Goal: Information Seeking & Learning: Learn about a topic

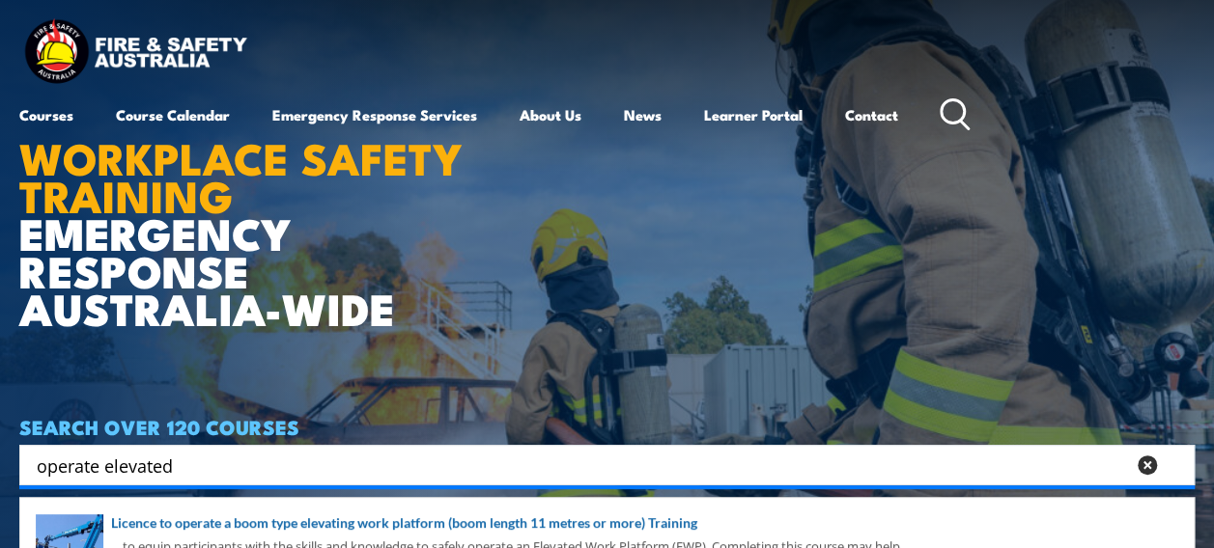
type input "operate elevated"
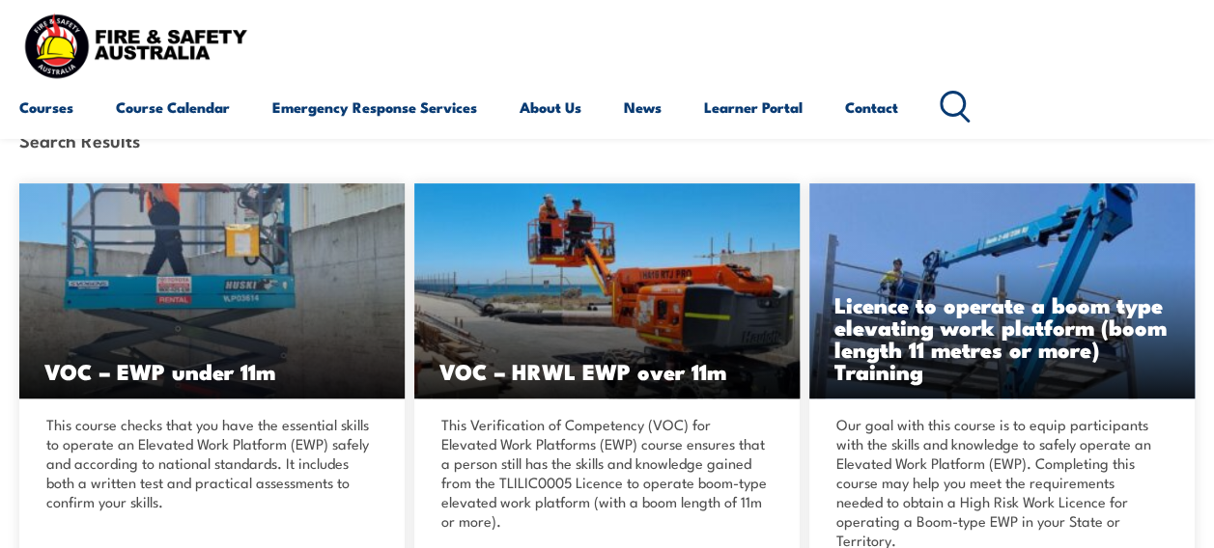
scroll to position [402, 0]
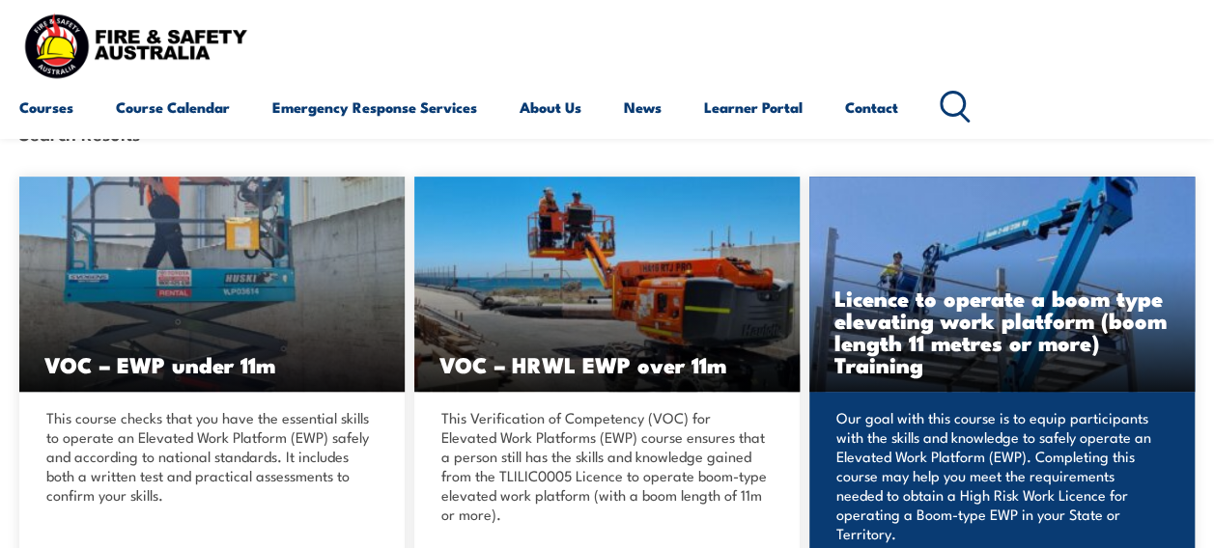
click at [994, 266] on img at bounding box center [1001, 284] width 385 height 215
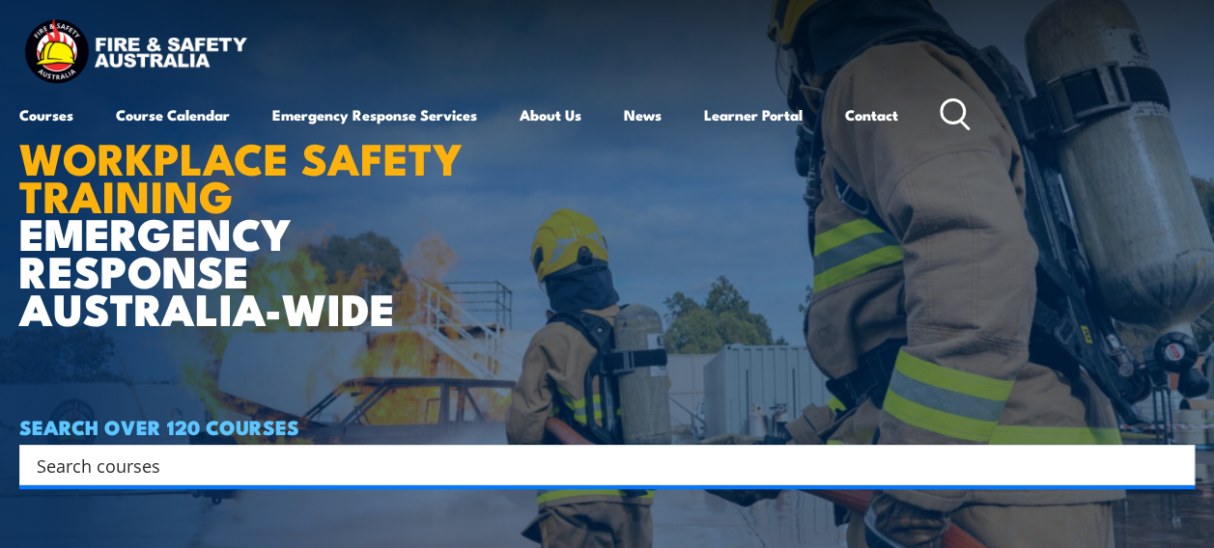
click at [251, 457] on input "Search input" at bounding box center [594, 465] width 1115 height 29
type input "operate ewp"
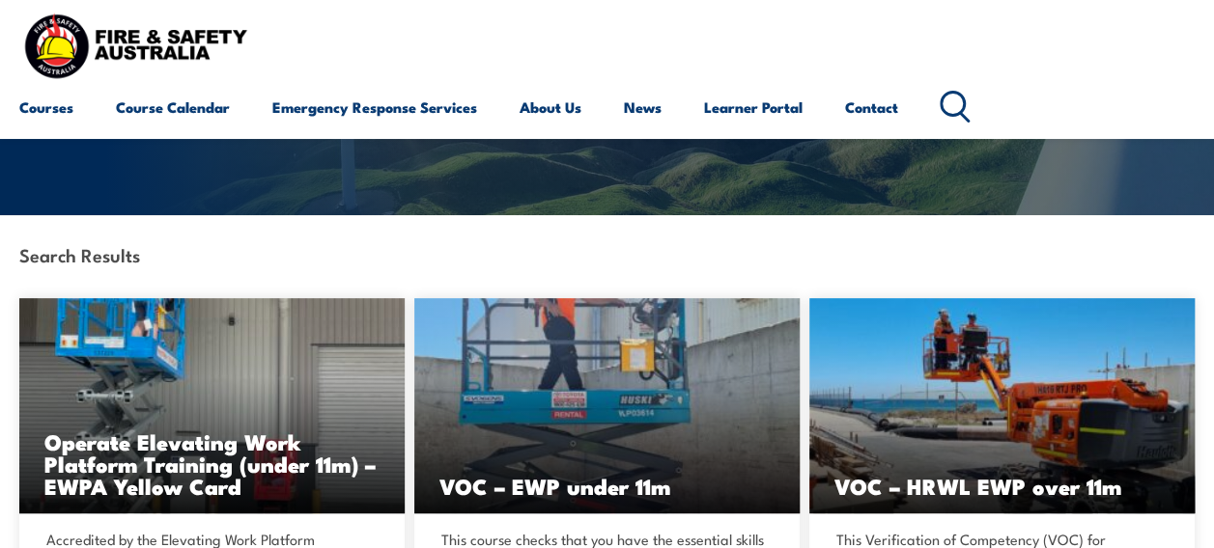
scroll to position [286, 0]
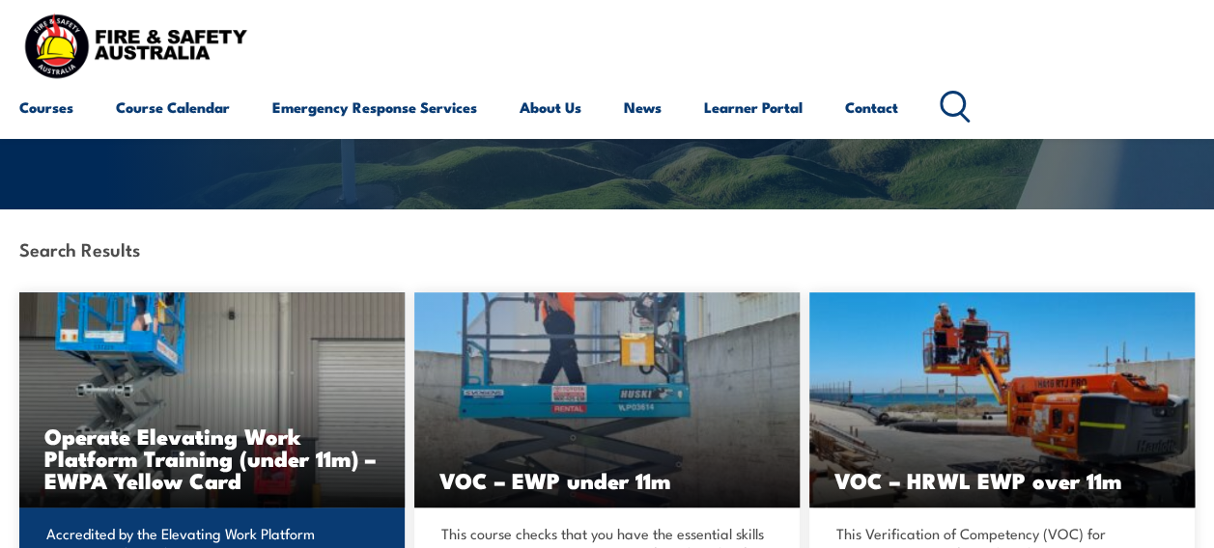
click at [149, 425] on h3 "Operate Elevating Work Platform Training (under 11m) – EWPA Yellow Card" at bounding box center [211, 458] width 335 height 67
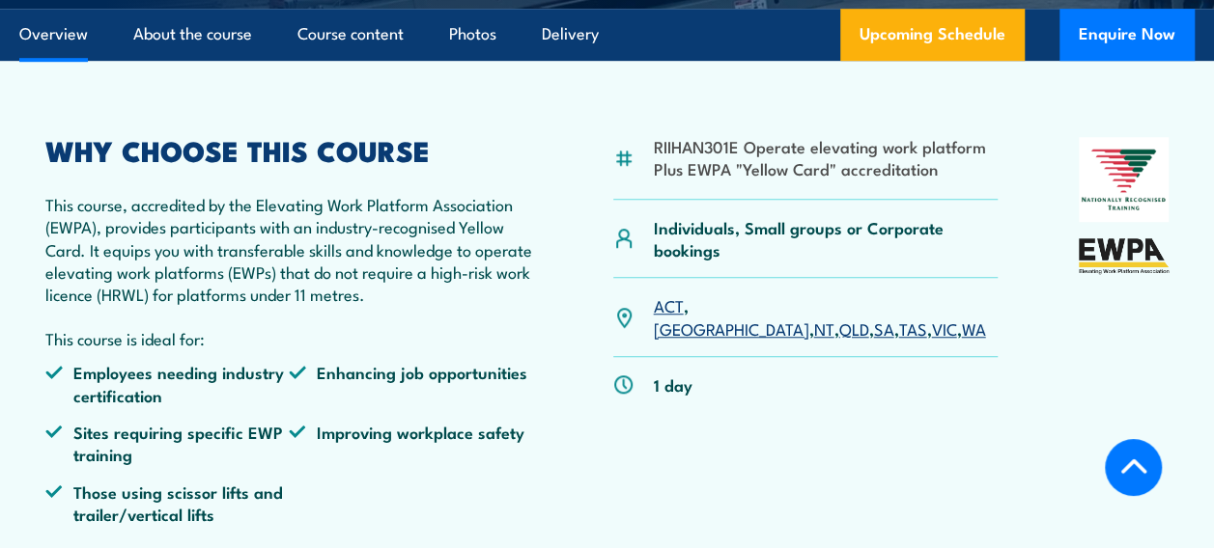
scroll to position [667, 0]
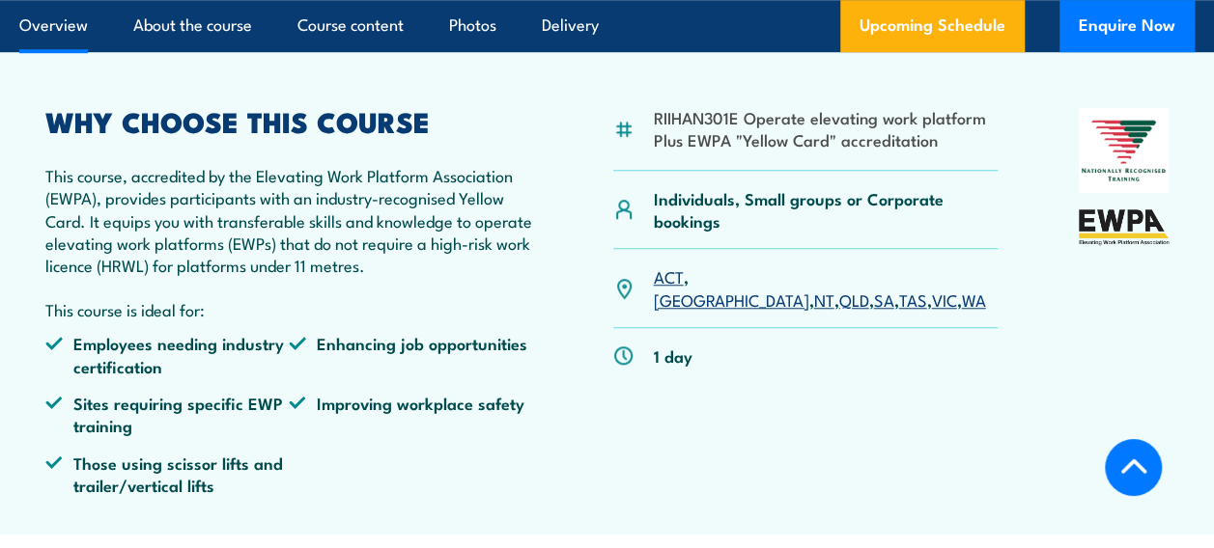
click at [931, 288] on link "VIC" at bounding box center [943, 299] width 25 height 23
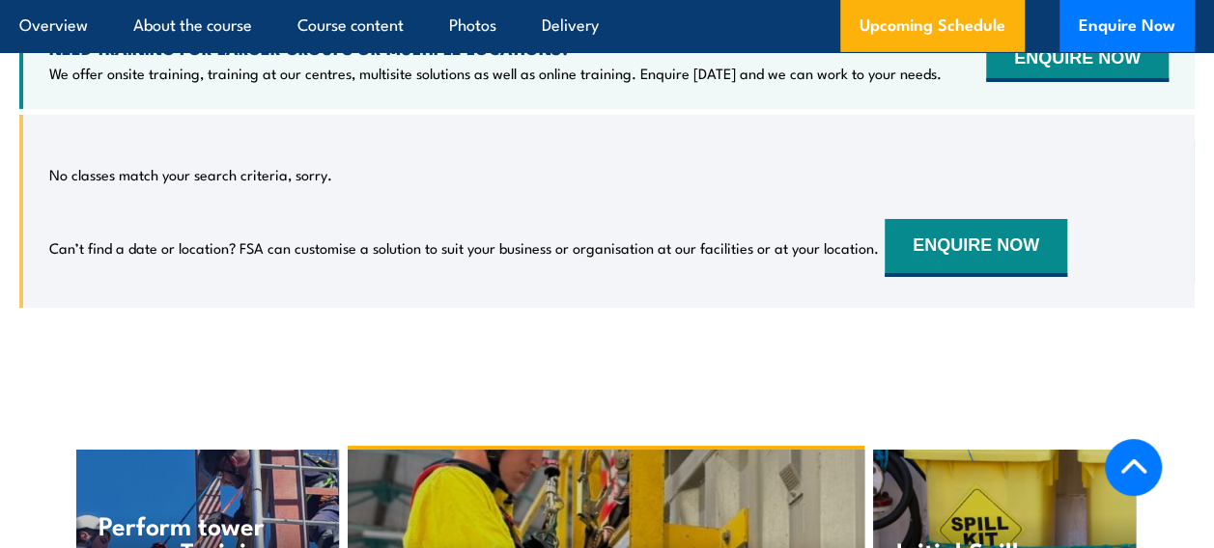
scroll to position [3337, 0]
